Goal: Task Accomplishment & Management: Use online tool/utility

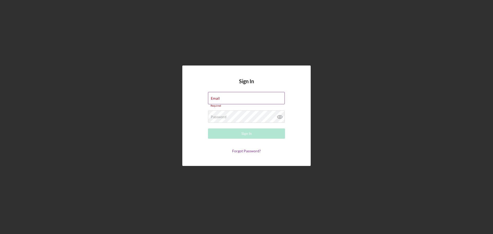
type input "[EMAIL_ADDRESS][DOMAIN_NAME]"
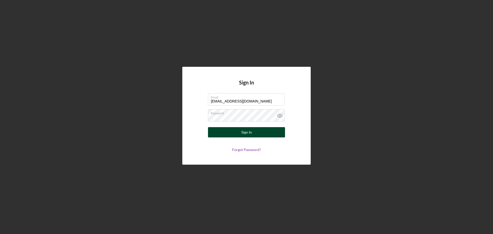
click at [245, 134] on div "Sign In" at bounding box center [246, 132] width 11 height 10
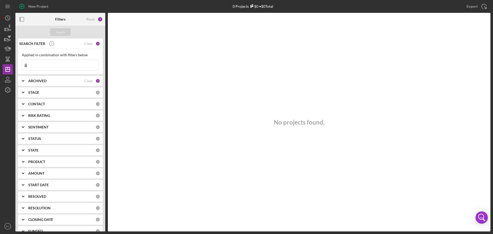
click at [71, 61] on input "jjj" at bounding box center [60, 65] width 77 height 10
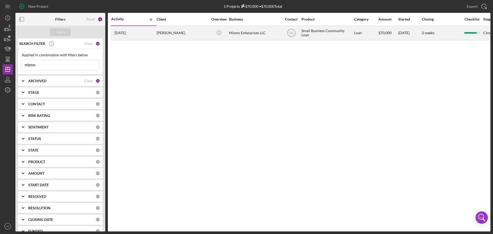
type input "mismo"
click at [206, 36] on div "[PERSON_NAME]" at bounding box center [182, 33] width 51 height 14
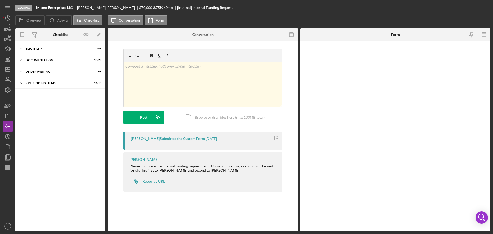
scroll to position [17, 0]
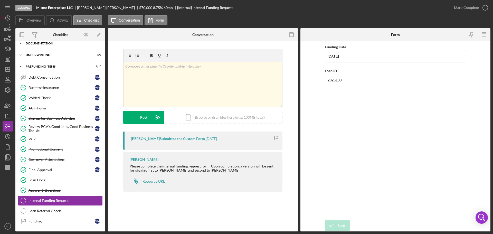
click at [51, 46] on div "Icon/Expander Documentation 18 / 20" at bounding box center [60, 43] width 90 height 10
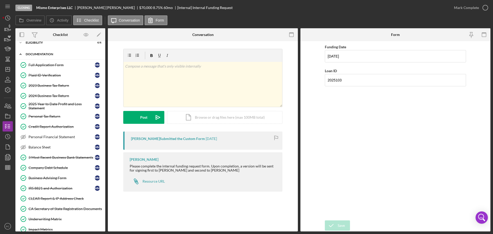
scroll to position [0, 0]
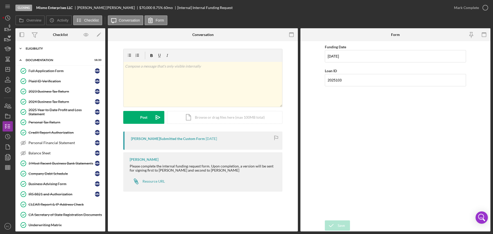
click at [35, 46] on div "Icon/Expander Eligibility 6 / 6" at bounding box center [60, 48] width 90 height 10
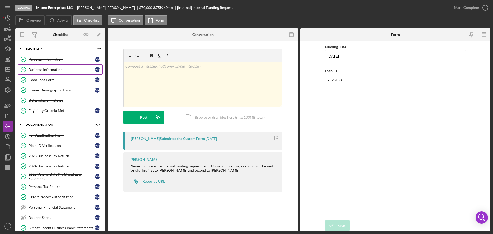
click at [49, 71] on div "Business Information" at bounding box center [62, 70] width 66 height 4
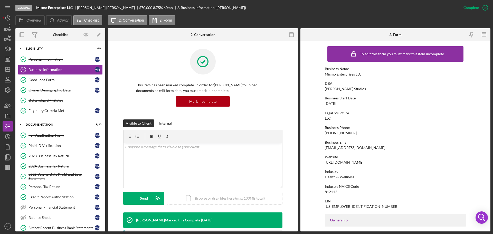
click at [443, 99] on div "Business Start Date" at bounding box center [395, 98] width 141 height 4
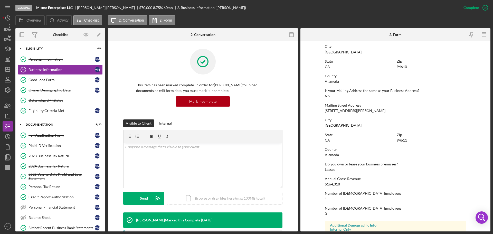
scroll to position [256, 0]
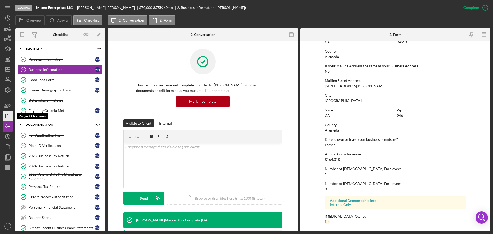
click at [4, 116] on icon "button" at bounding box center [7, 116] width 13 height 13
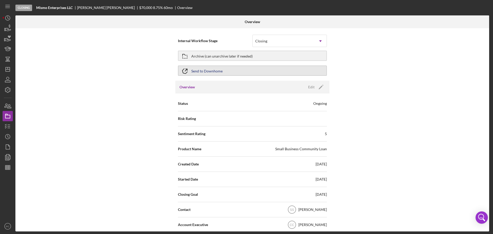
click at [220, 72] on div "Send to Downhome" at bounding box center [206, 70] width 31 height 9
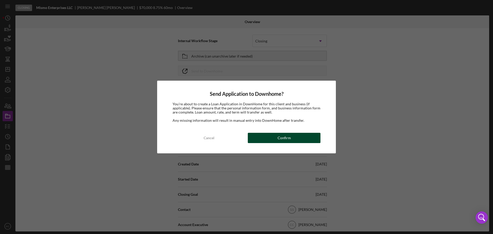
click at [271, 134] on button "Confirm" at bounding box center [284, 138] width 73 height 10
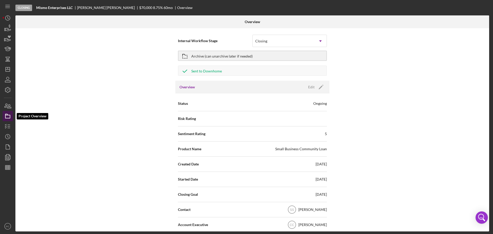
click at [10, 116] on icon "button" at bounding box center [7, 116] width 13 height 13
click at [6, 9] on icon "Icon/Menu" at bounding box center [8, 7] width 12 height 12
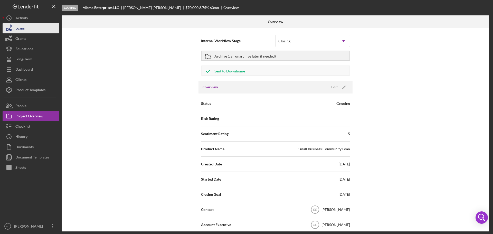
click at [18, 26] on div "Loans" at bounding box center [19, 29] width 9 height 12
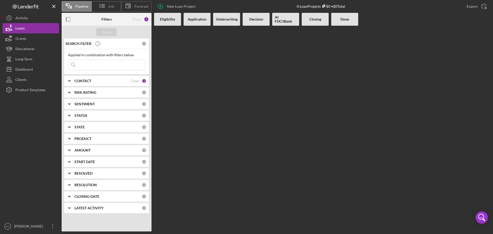
click at [97, 65] on input at bounding box center [106, 65] width 77 height 10
type input "brash"
click at [37, 66] on button "Icon/Dashboard Dashboard" at bounding box center [31, 69] width 57 height 10
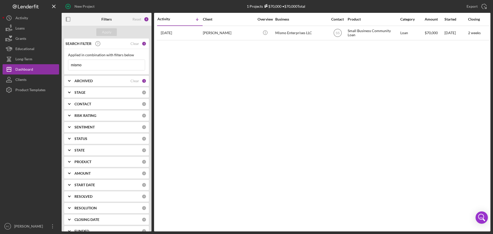
click at [114, 58] on div "Applied in combination with filters below mismo Icon/Menu Close" at bounding box center [106, 61] width 77 height 17
drag, startPoint x: 112, startPoint y: 60, endPoint x: 104, endPoint y: 64, distance: 8.7
click at [104, 64] on div "mismo Icon/Menu Close" at bounding box center [106, 65] width 77 height 11
click at [104, 64] on input "mismo" at bounding box center [106, 65] width 77 height 10
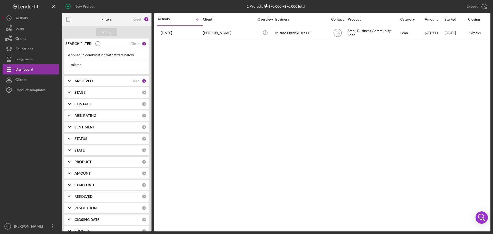
click at [104, 64] on input "mismo" at bounding box center [106, 65] width 77 height 10
click at [129, 63] on input "brash" at bounding box center [106, 65] width 77 height 10
type input "brash"
click at [114, 34] on button "Apply" at bounding box center [106, 32] width 21 height 8
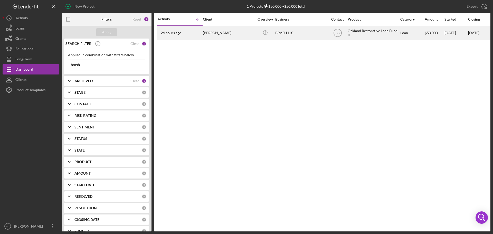
click at [258, 38] on div "Icon/Info" at bounding box center [265, 33] width 19 height 14
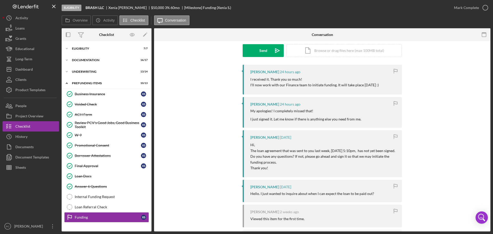
scroll to position [111, 0]
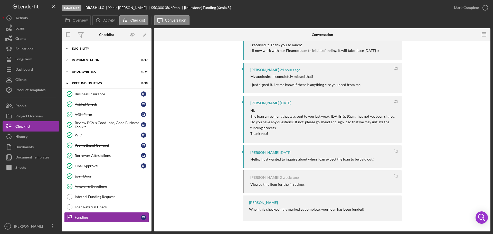
click at [103, 51] on div "Icon/Expander Eligibility 7 / 7" at bounding box center [107, 48] width 90 height 10
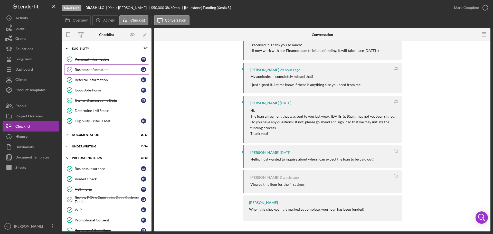
click at [111, 66] on link "Business Information Business Information X S" at bounding box center [106, 69] width 85 height 10
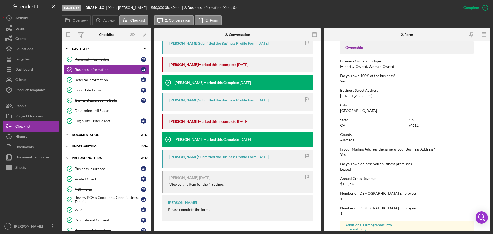
scroll to position [197, 0]
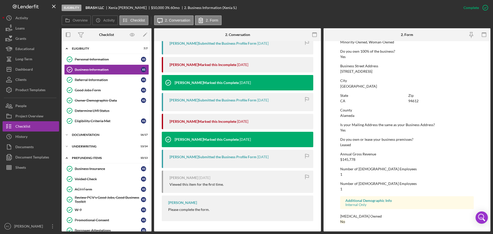
click at [355, 36] on div at bounding box center [352, 34] width 56 height 13
click at [36, 113] on div "Project Overview" at bounding box center [29, 117] width 28 height 12
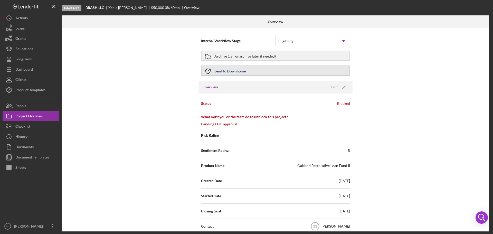
click at [252, 70] on button "Send to Downhome" at bounding box center [275, 71] width 149 height 10
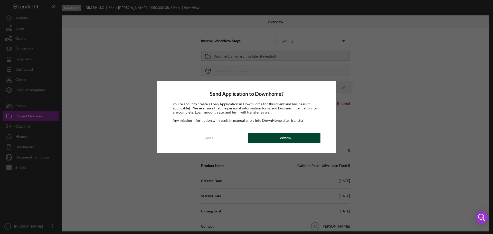
click at [285, 135] on div "Confirm" at bounding box center [284, 138] width 13 height 10
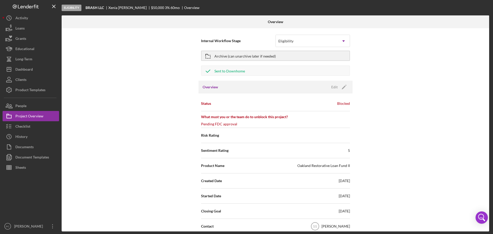
click at [231, 125] on div "Pending FDC approval" at bounding box center [219, 124] width 36 height 5
click at [265, 117] on span "What must you or the team do to unblock this project?" at bounding box center [275, 116] width 149 height 5
click at [20, 109] on div "People" at bounding box center [20, 107] width 11 height 12
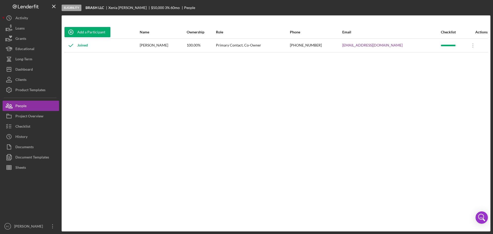
click at [127, 49] on div "Joined" at bounding box center [101, 45] width 75 height 13
click at [84, 45] on div "Joined" at bounding box center [75, 45] width 23 height 13
click at [215, 48] on div "100.00%" at bounding box center [201, 45] width 29 height 13
click at [286, 45] on div "Primary Contact, Co-Owner" at bounding box center [252, 45] width 73 height 13
click at [81, 48] on div "Joined" at bounding box center [75, 45] width 23 height 13
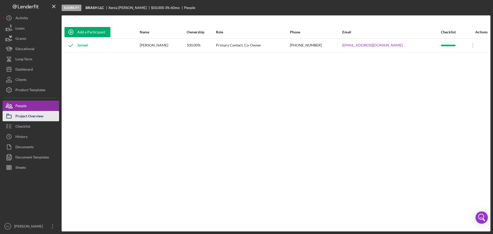
click at [33, 115] on div "Project Overview" at bounding box center [29, 117] width 28 height 12
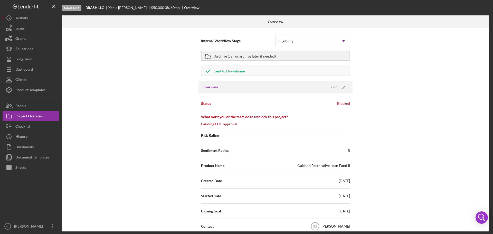
click at [201, 121] on div "What must you or the team do to unblock this project? Pending FDC approval" at bounding box center [275, 119] width 149 height 14
click at [318, 101] on div "Status Blocked" at bounding box center [275, 103] width 149 height 13
click at [343, 102] on div "Blocked" at bounding box center [343, 103] width 13 height 5
click at [26, 118] on div "Project Overview" at bounding box center [29, 117] width 28 height 12
click at [88, 6] on b "BRASH LLC" at bounding box center [95, 8] width 18 height 4
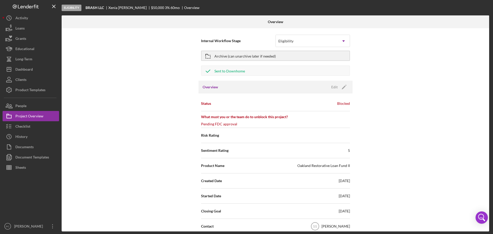
click at [409, 154] on div "Internal Workflow Stage Eligibility Icon/Dropdown Arrow Archive (can unarchive …" at bounding box center [276, 129] width 428 height 203
click at [31, 66] on div "Dashboard" at bounding box center [23, 70] width 17 height 12
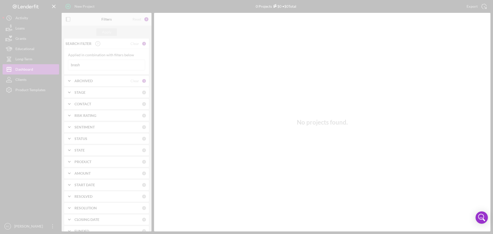
click at [86, 63] on div at bounding box center [246, 117] width 493 height 234
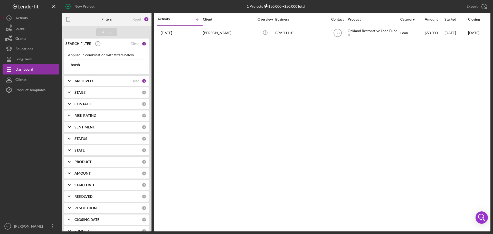
click at [91, 62] on input "brash" at bounding box center [106, 65] width 77 height 10
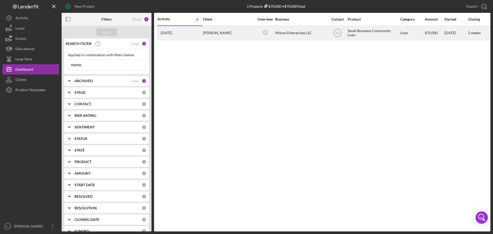
type input "mismo"
click at [239, 31] on div "[PERSON_NAME]" at bounding box center [228, 33] width 51 height 14
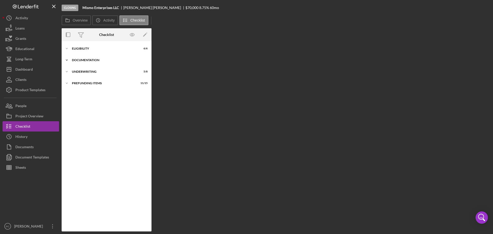
scroll to position [16, 0]
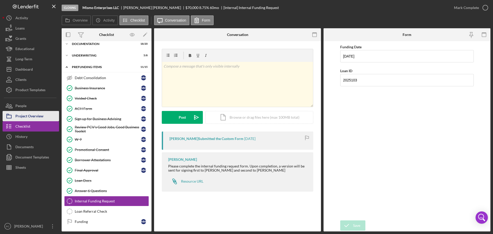
click at [50, 119] on button "Project Overview" at bounding box center [31, 116] width 57 height 10
